Goal: Task Accomplishment & Management: Complete application form

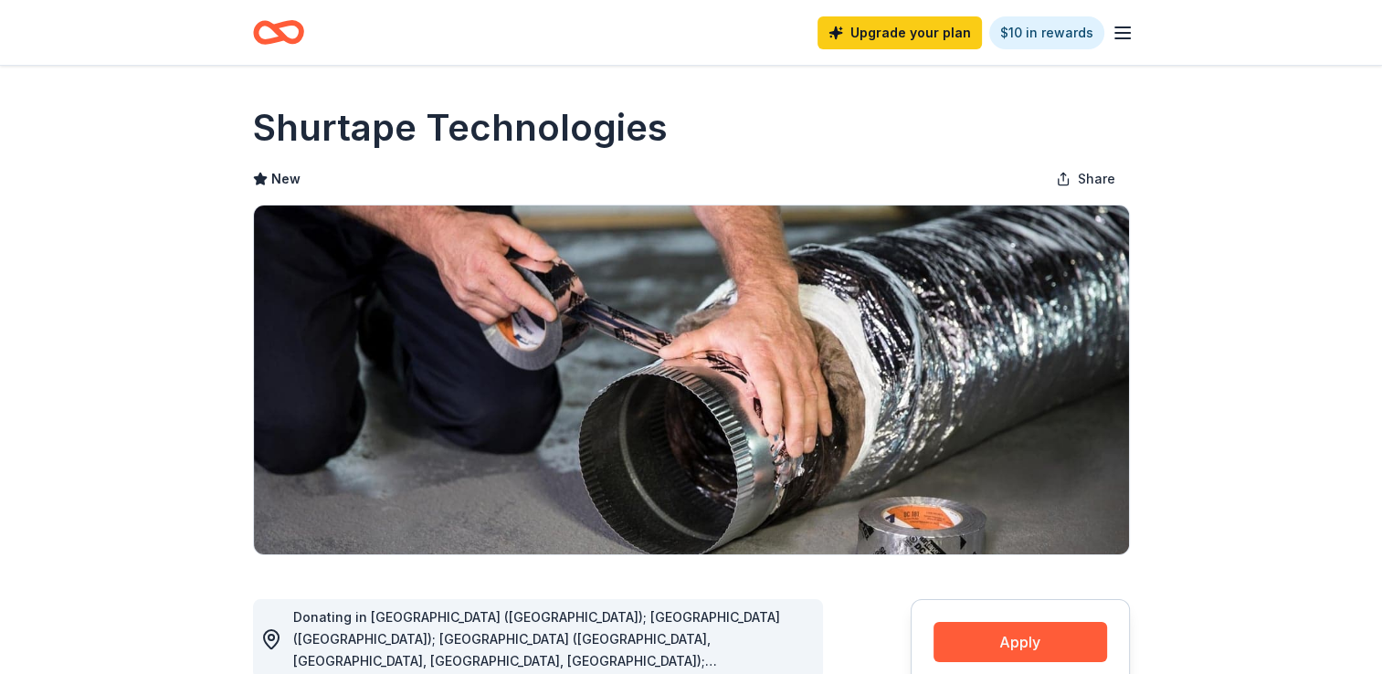
click at [1116, 36] on icon "button" at bounding box center [1123, 33] width 22 height 22
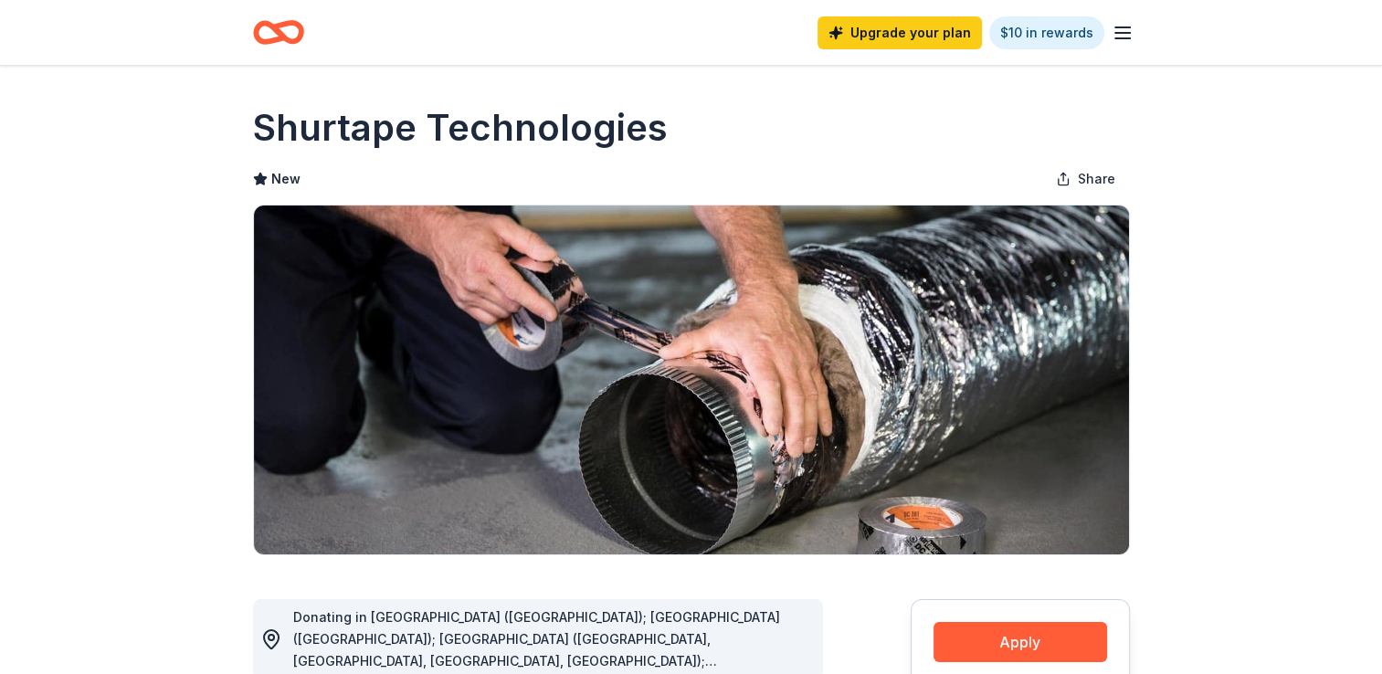
click at [283, 35] on icon "Home" at bounding box center [286, 32] width 28 height 18
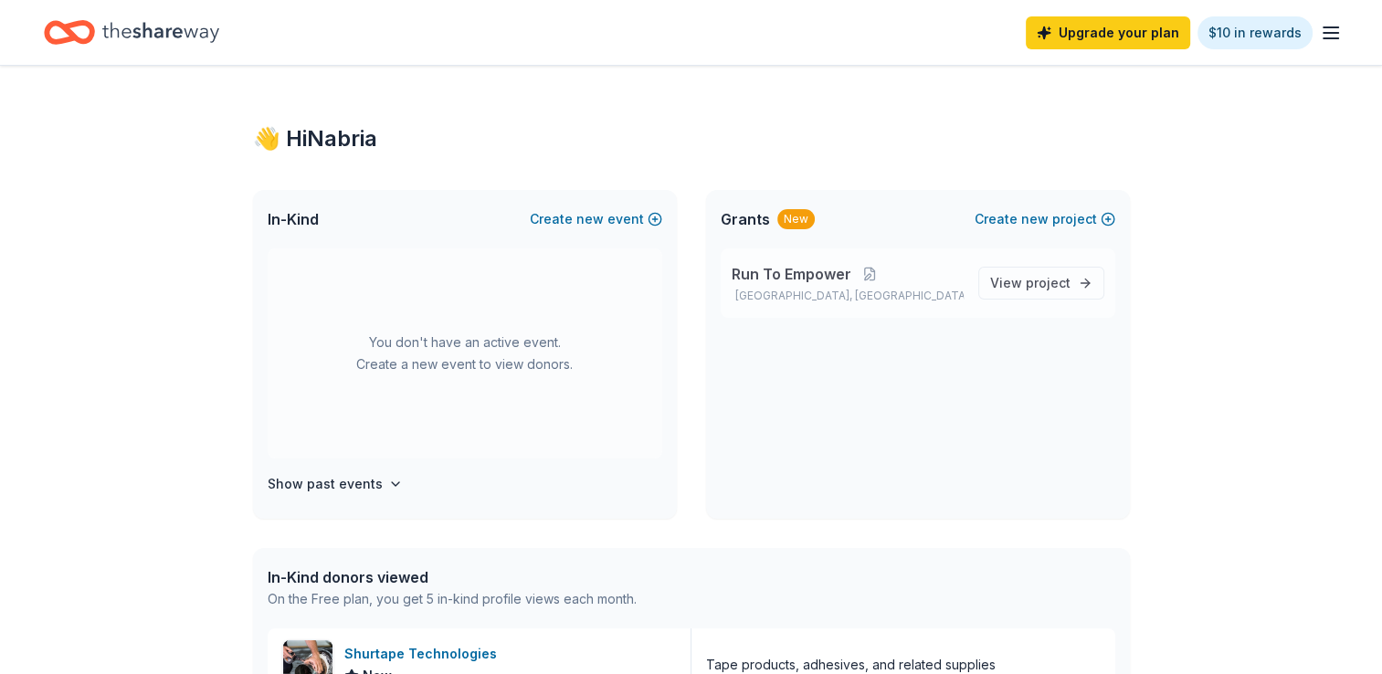
click at [820, 290] on p "[GEOGRAPHIC_DATA], [GEOGRAPHIC_DATA]" at bounding box center [848, 296] width 232 height 15
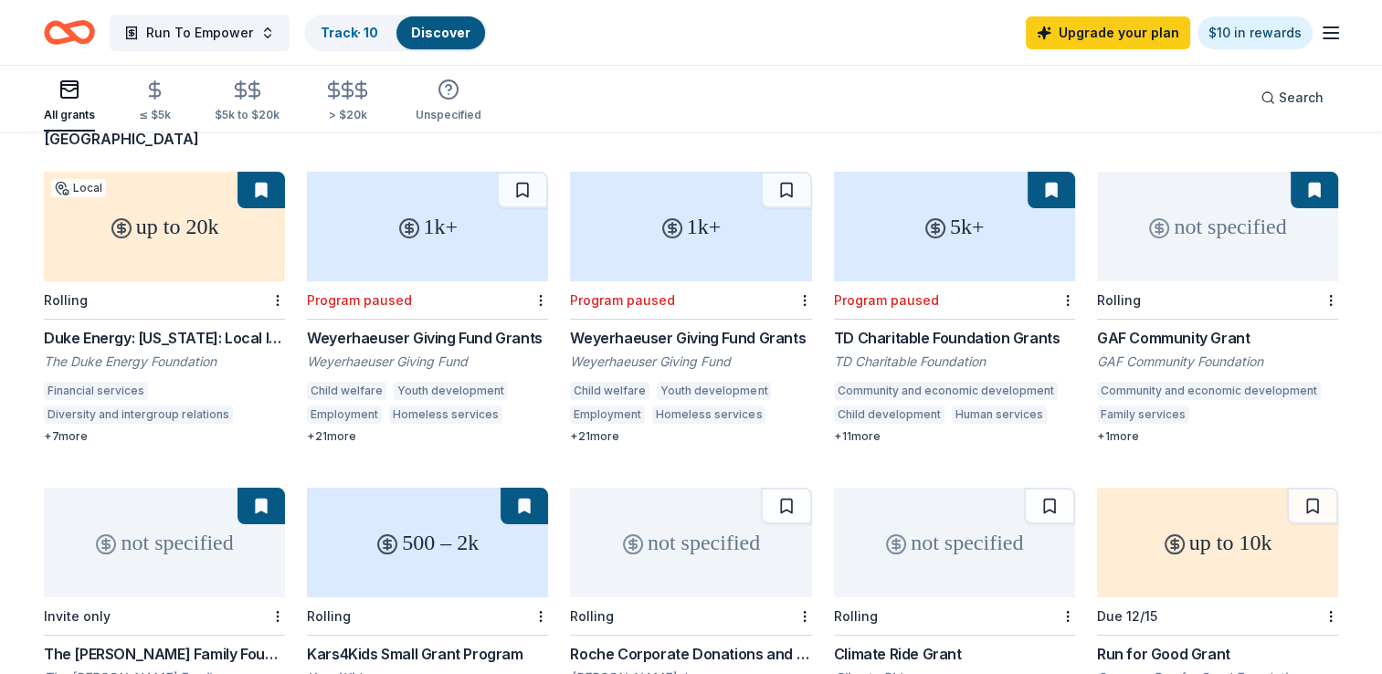
scroll to position [183, 0]
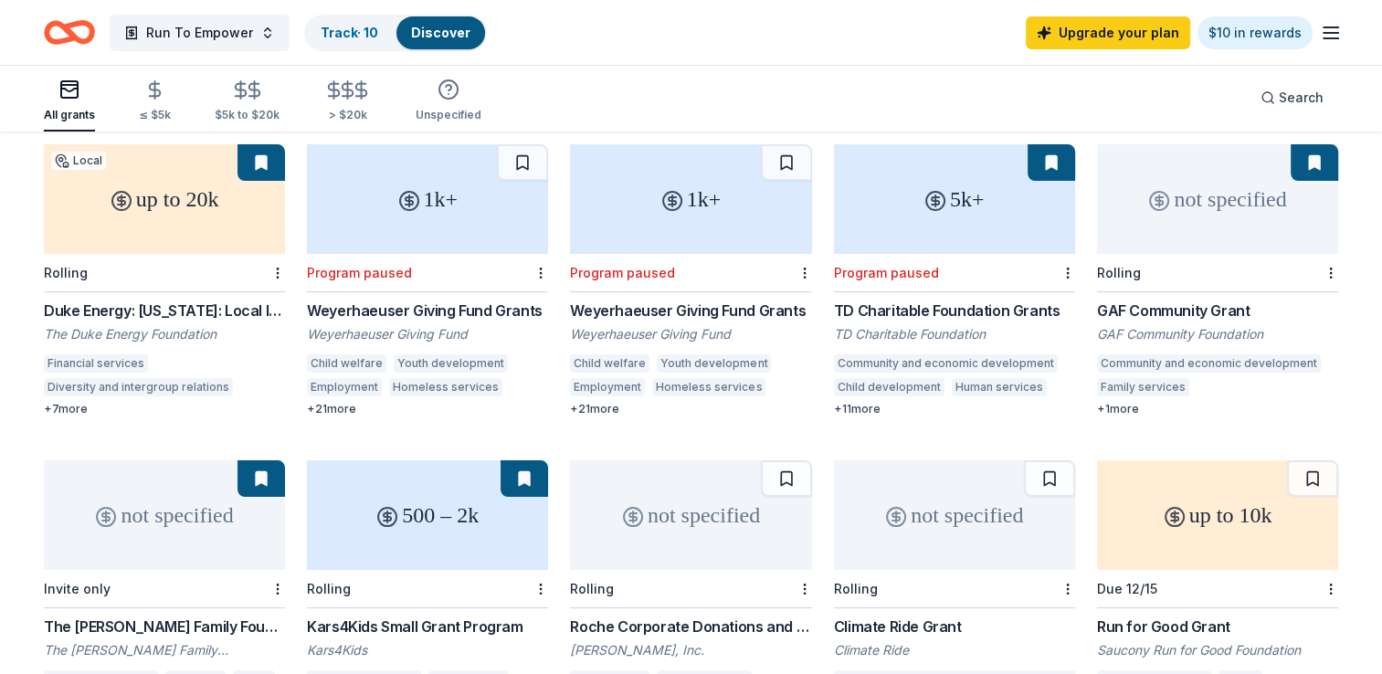
click at [406, 197] on icon at bounding box center [409, 200] width 7 height 7
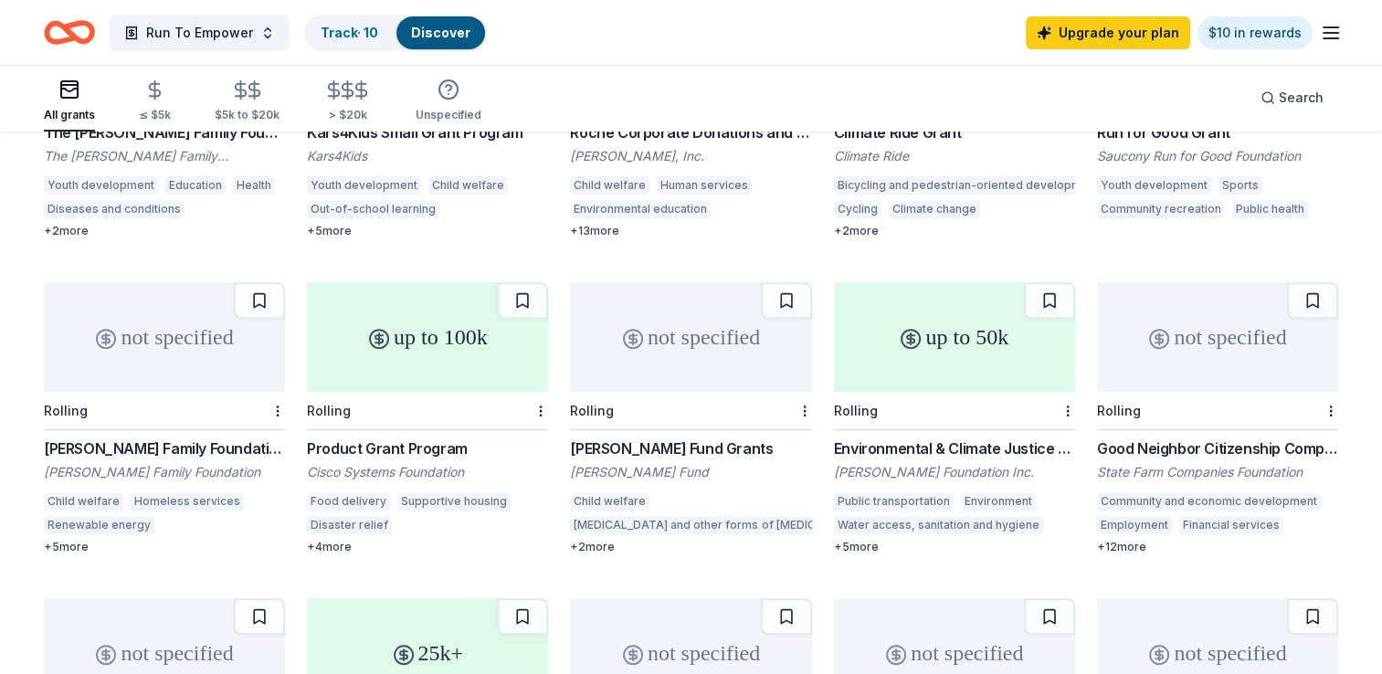
scroll to position [639, 0]
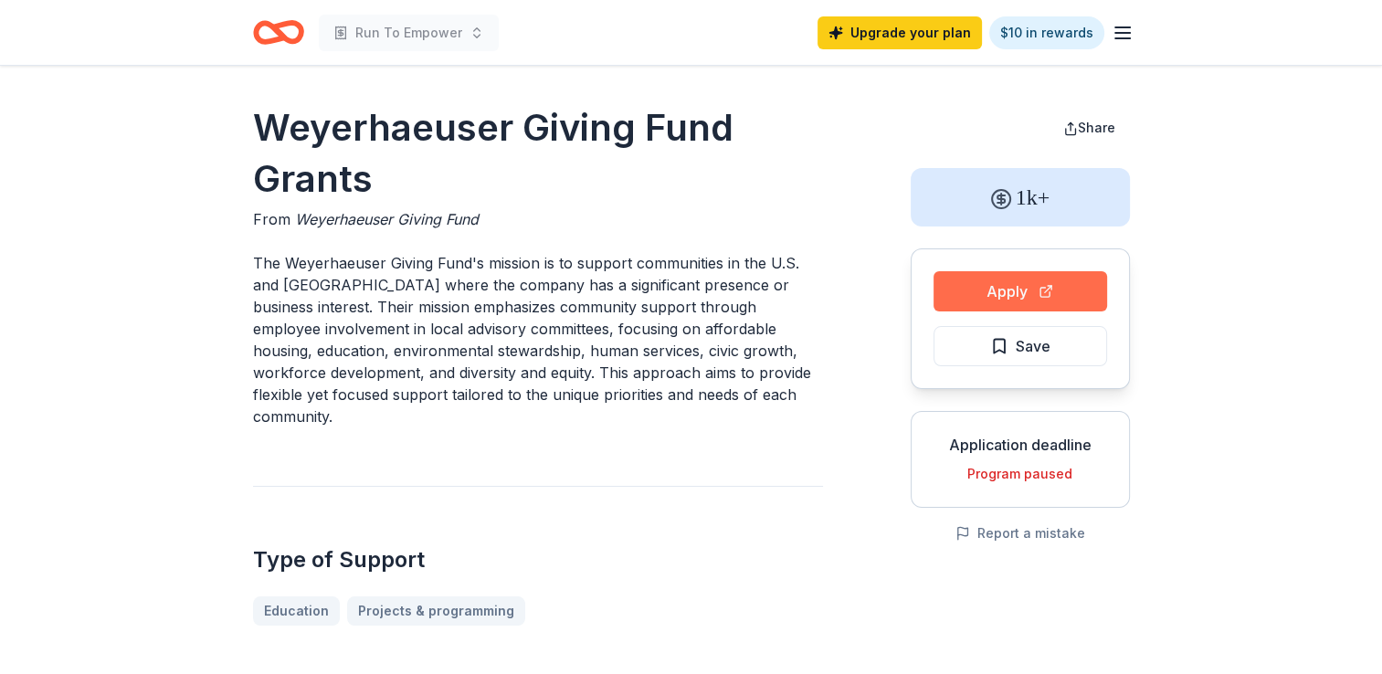
click at [995, 283] on button "Apply" at bounding box center [1021, 291] width 174 height 40
